Goal: Find specific fact

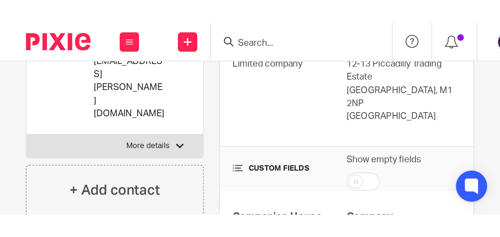
scroll to position [44, 0]
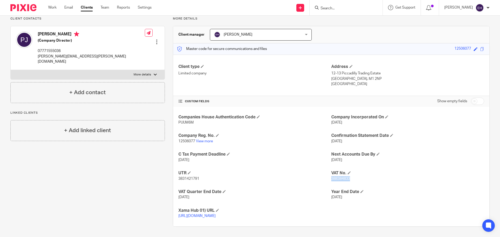
click at [201, 7] on input "Search" at bounding box center [343, 8] width 47 height 5
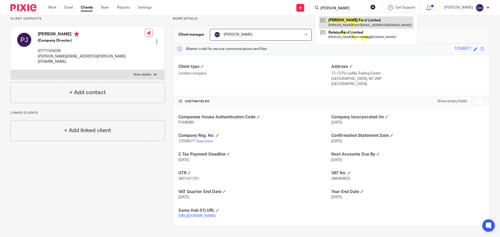
type input "neal fo"
click at [201, 21] on link at bounding box center [366, 22] width 95 height 12
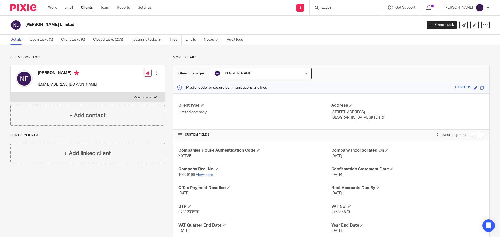
drag, startPoint x: 210, startPoint y: 39, endPoint x: 221, endPoint y: 67, distance: 29.8
click at [210, 39] on link "Notes (6)" at bounding box center [213, 40] width 19 height 10
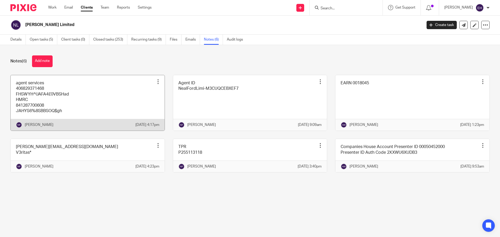
click at [106, 103] on link at bounding box center [88, 103] width 154 height 56
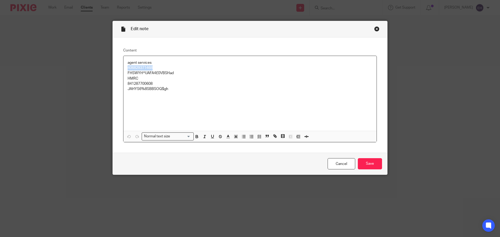
drag, startPoint x: 152, startPoint y: 66, endPoint x: 126, endPoint y: 66, distance: 26.1
click at [128, 66] on p "406829371468" at bounding box center [250, 67] width 245 height 5
copy p "406829371468"
drag, startPoint x: 176, startPoint y: 72, endPoint x: 173, endPoint y: 74, distance: 2.8
click at [173, 74] on p "FHSWYH^UAFA4£0VBSHad" at bounding box center [250, 73] width 245 height 5
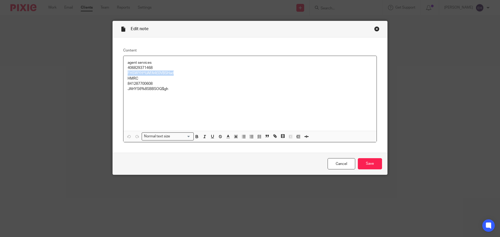
copy div "FHSWYH^UAFA4£0VBSHad"
click at [376, 28] on div "Close this dialog window" at bounding box center [376, 28] width 5 height 5
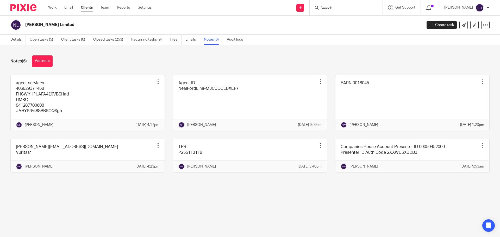
click at [359, 10] on input "Search" at bounding box center [343, 8] width 47 height 5
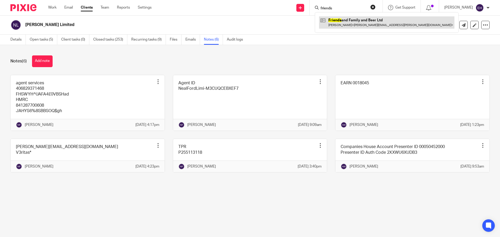
type input "friends"
click at [356, 20] on link at bounding box center [386, 22] width 135 height 12
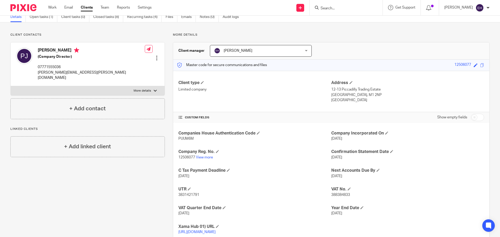
scroll to position [44, 0]
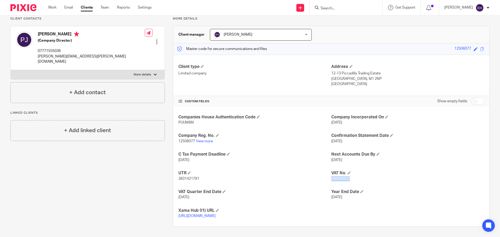
drag, startPoint x: 349, startPoint y: 172, endPoint x: 329, endPoint y: 174, distance: 20.5
click at [331, 176] on p "388384833" at bounding box center [407, 178] width 153 height 5
copy span "388384833"
